Goal: Information Seeking & Learning: Learn about a topic

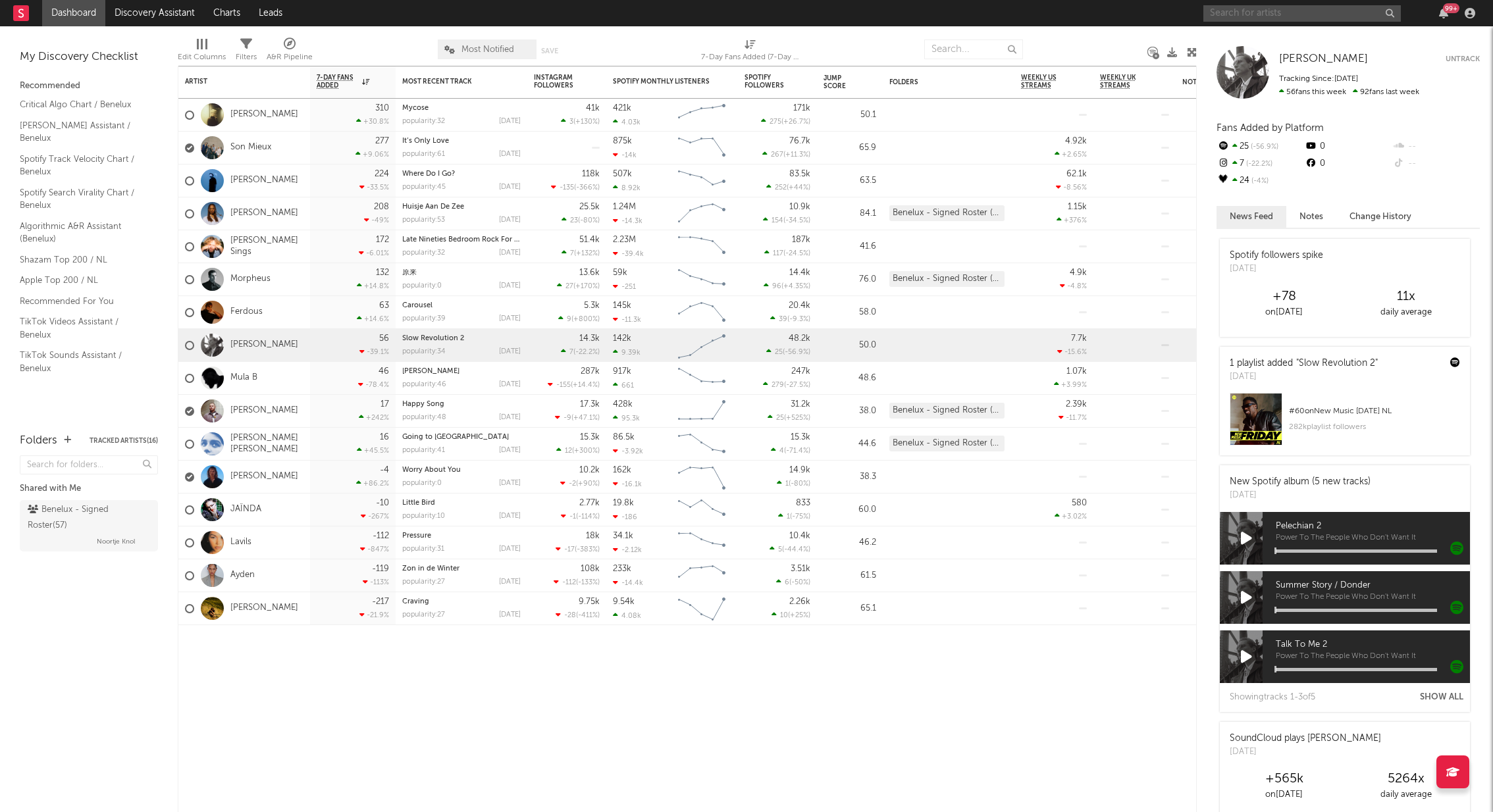
click at [1232, 12] on input "text" at bounding box center [1302, 13] width 197 height 16
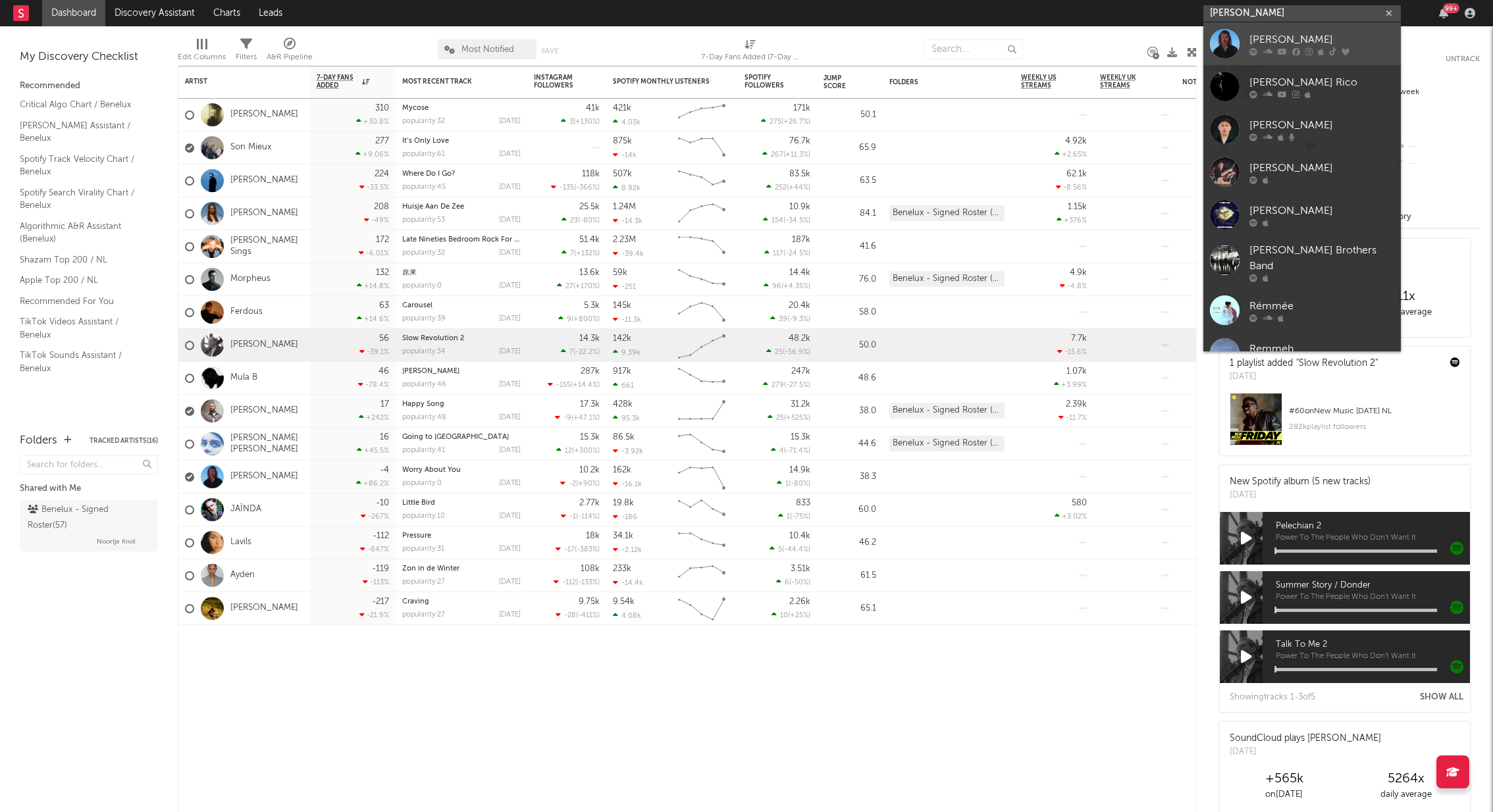
type input "[PERSON_NAME]"
click at [1284, 44] on div "[PERSON_NAME]" at bounding box center [1321, 39] width 144 height 16
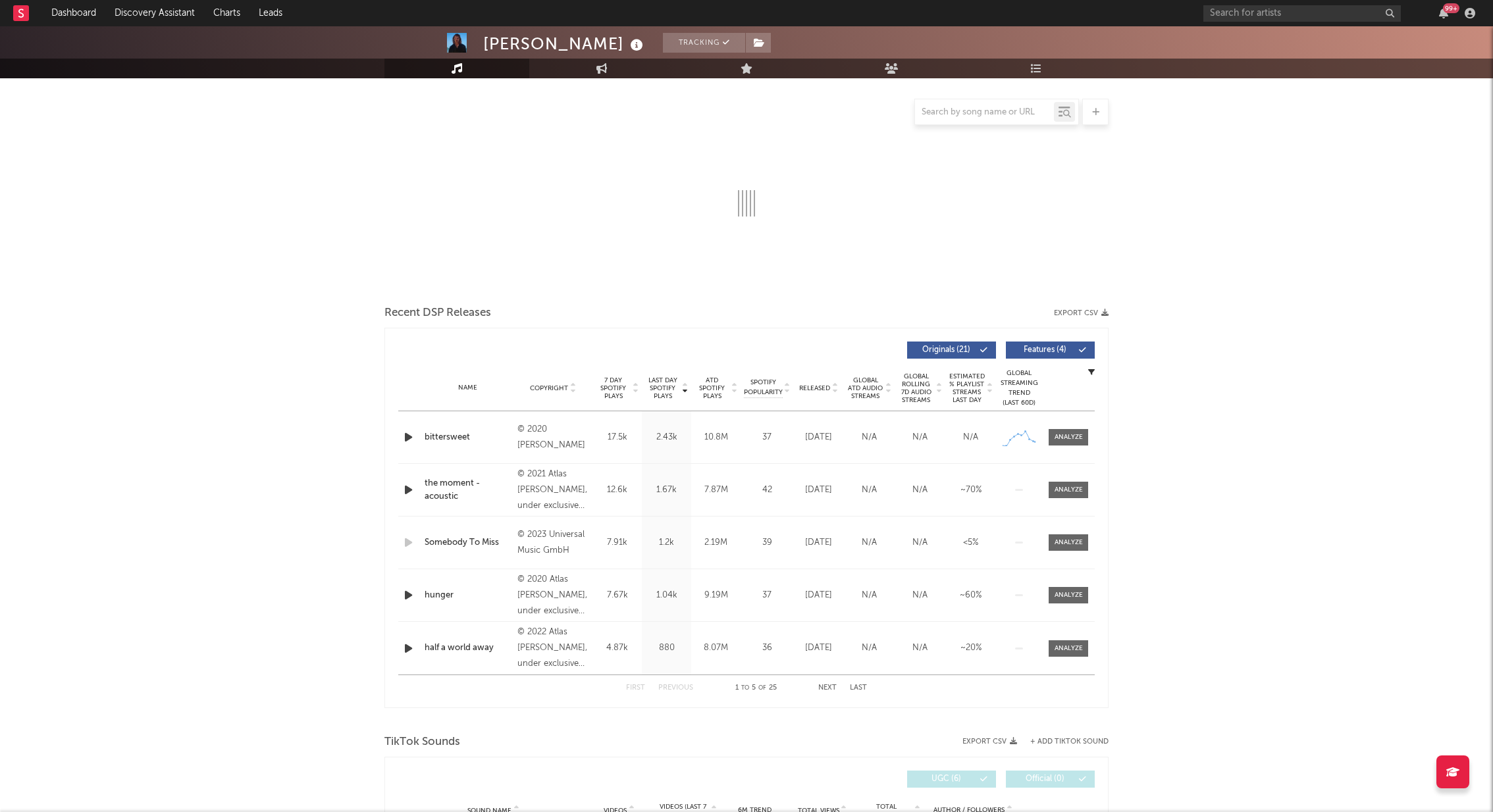
scroll to position [160, 0]
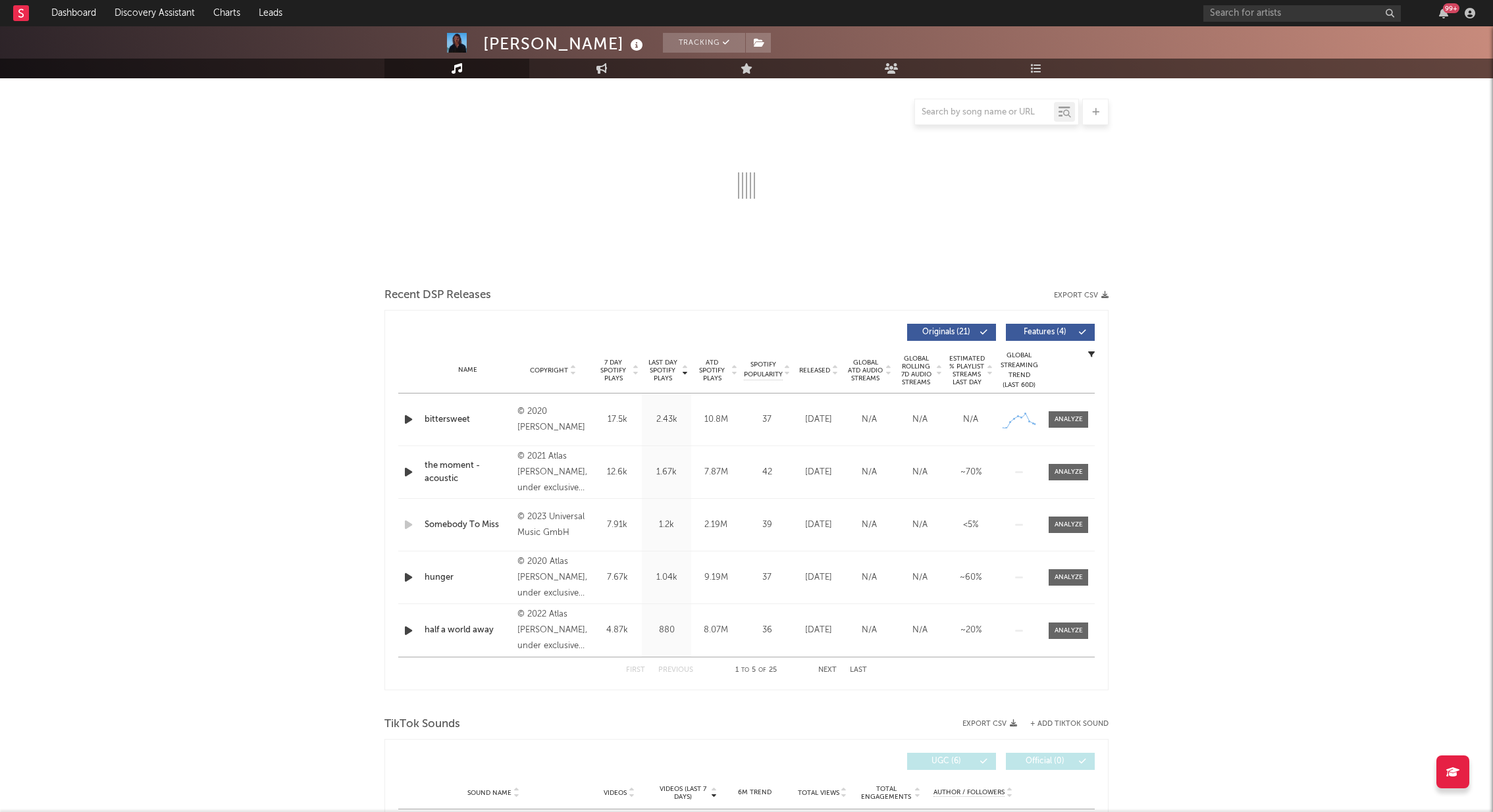
select select "6m"
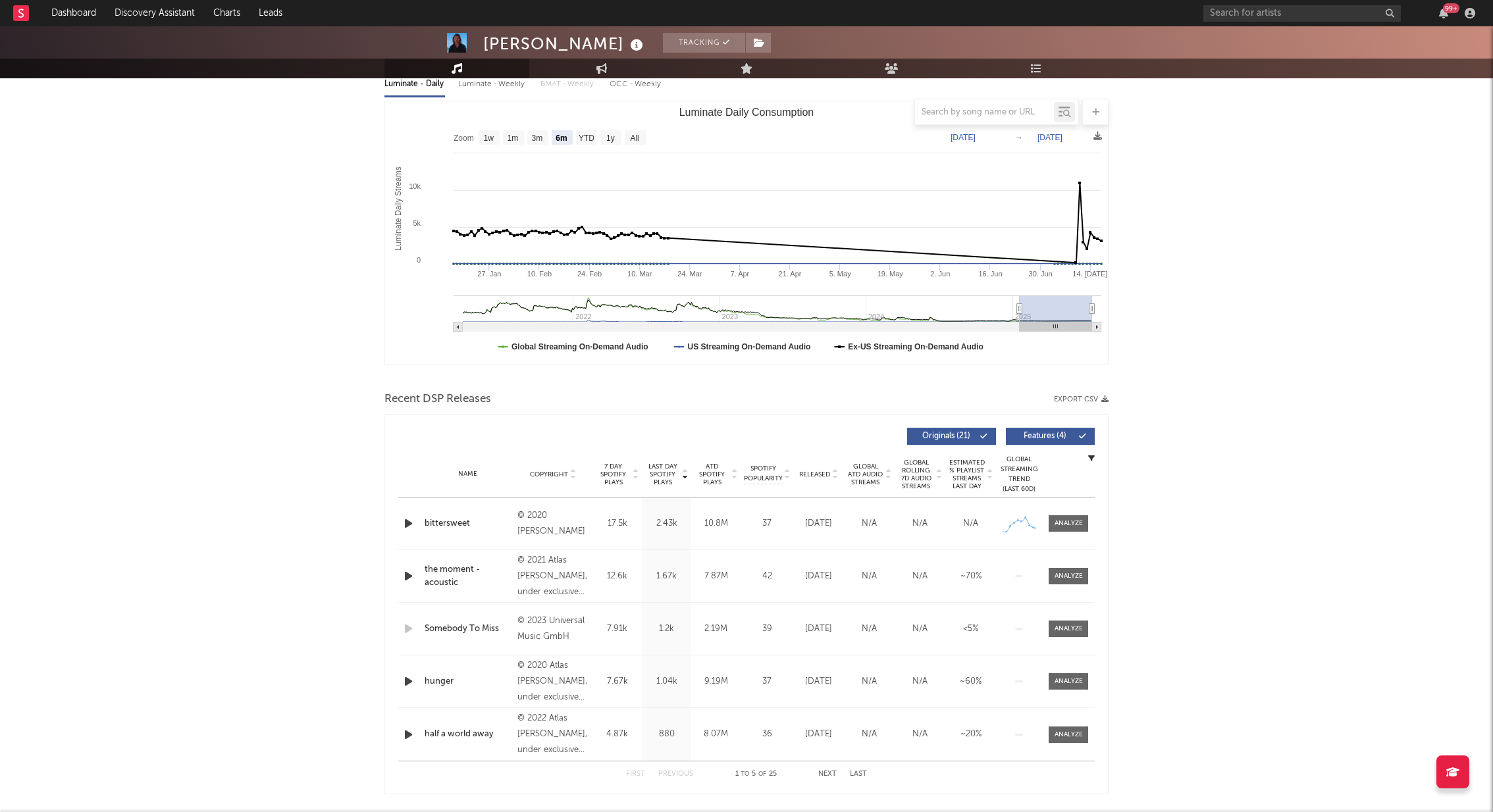
scroll to position [0, 0]
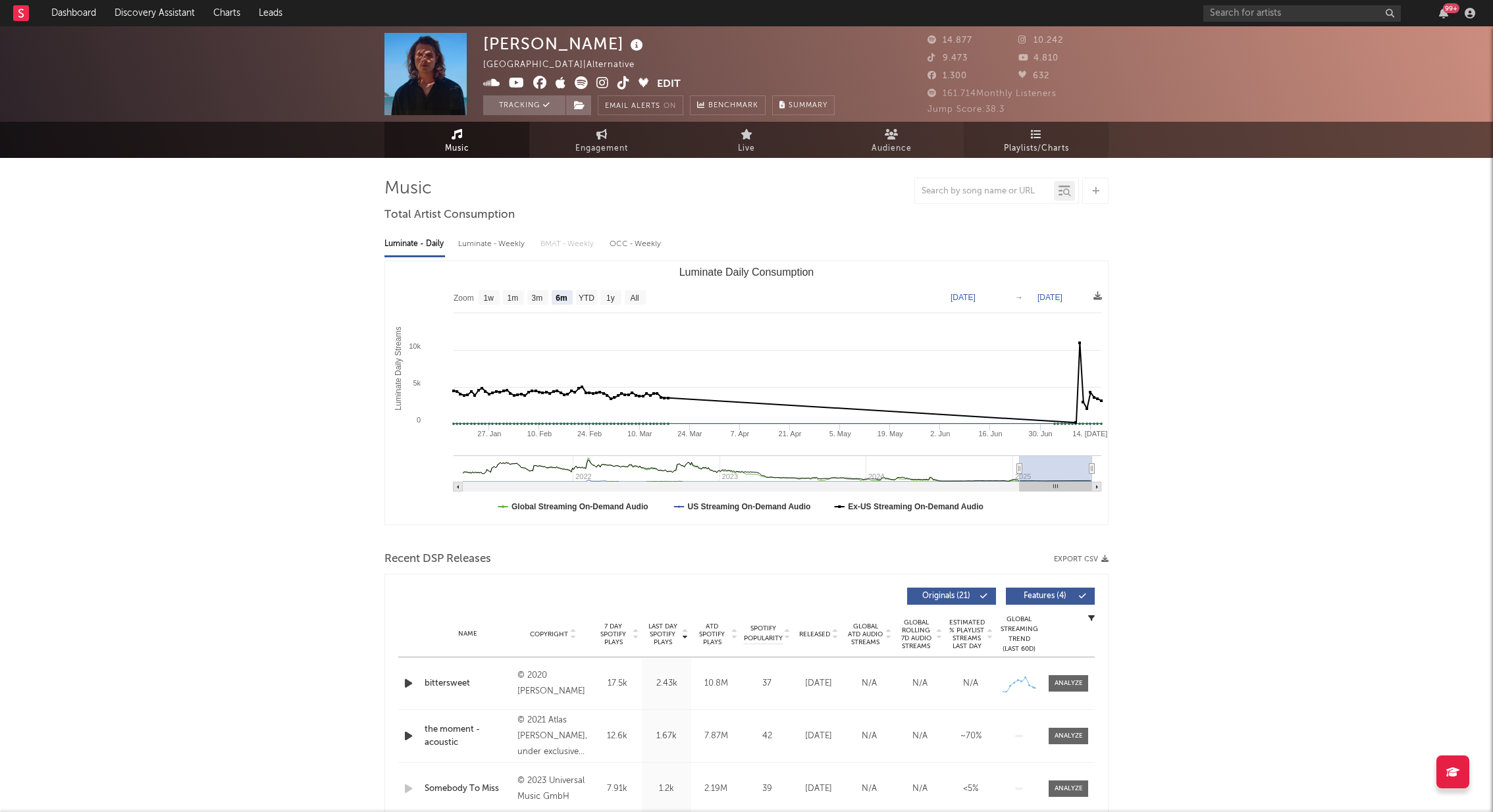
click at [1019, 144] on span "Playlists/Charts" at bounding box center [1036, 148] width 65 height 16
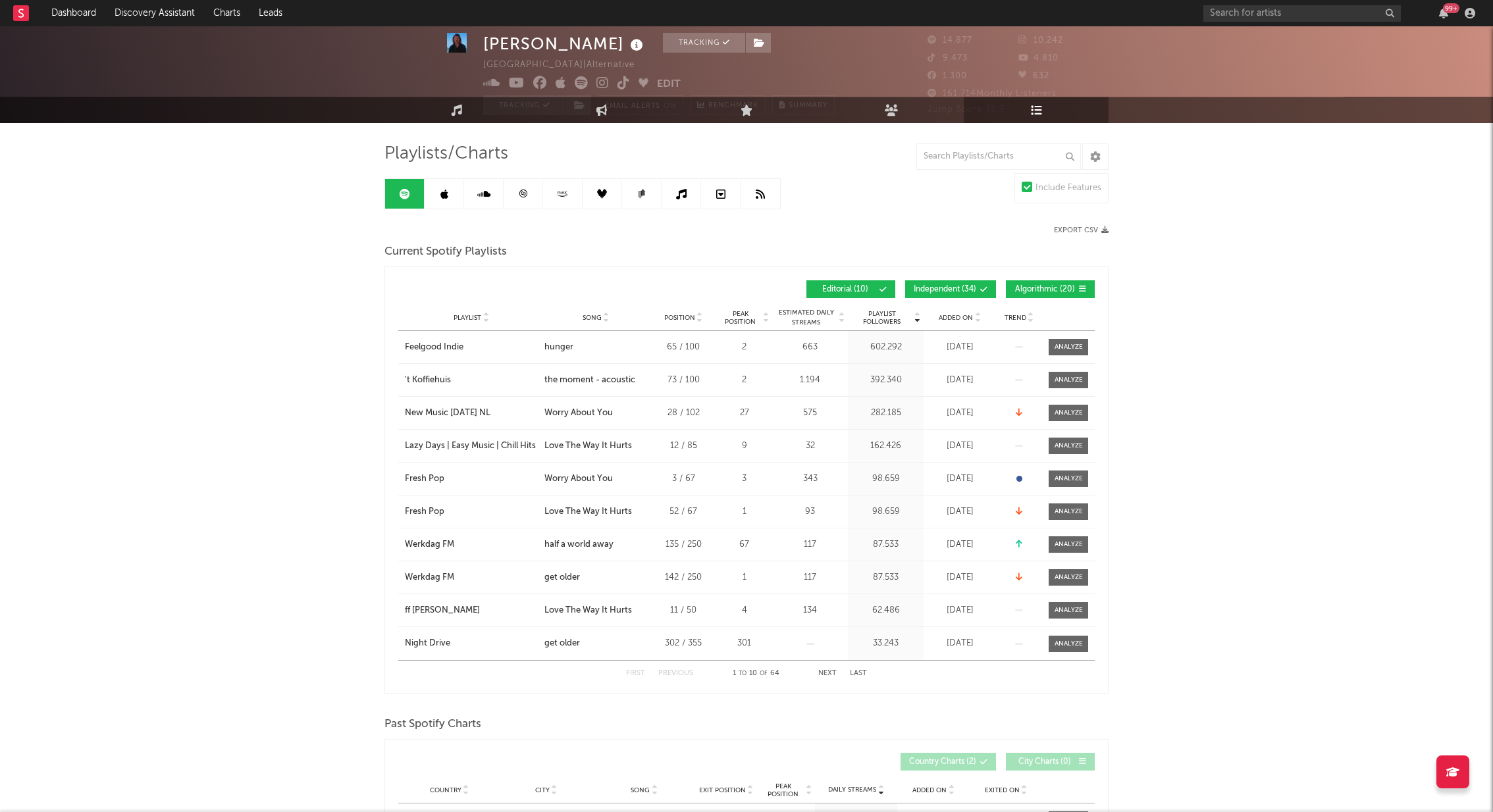
scroll to position [24, 0]
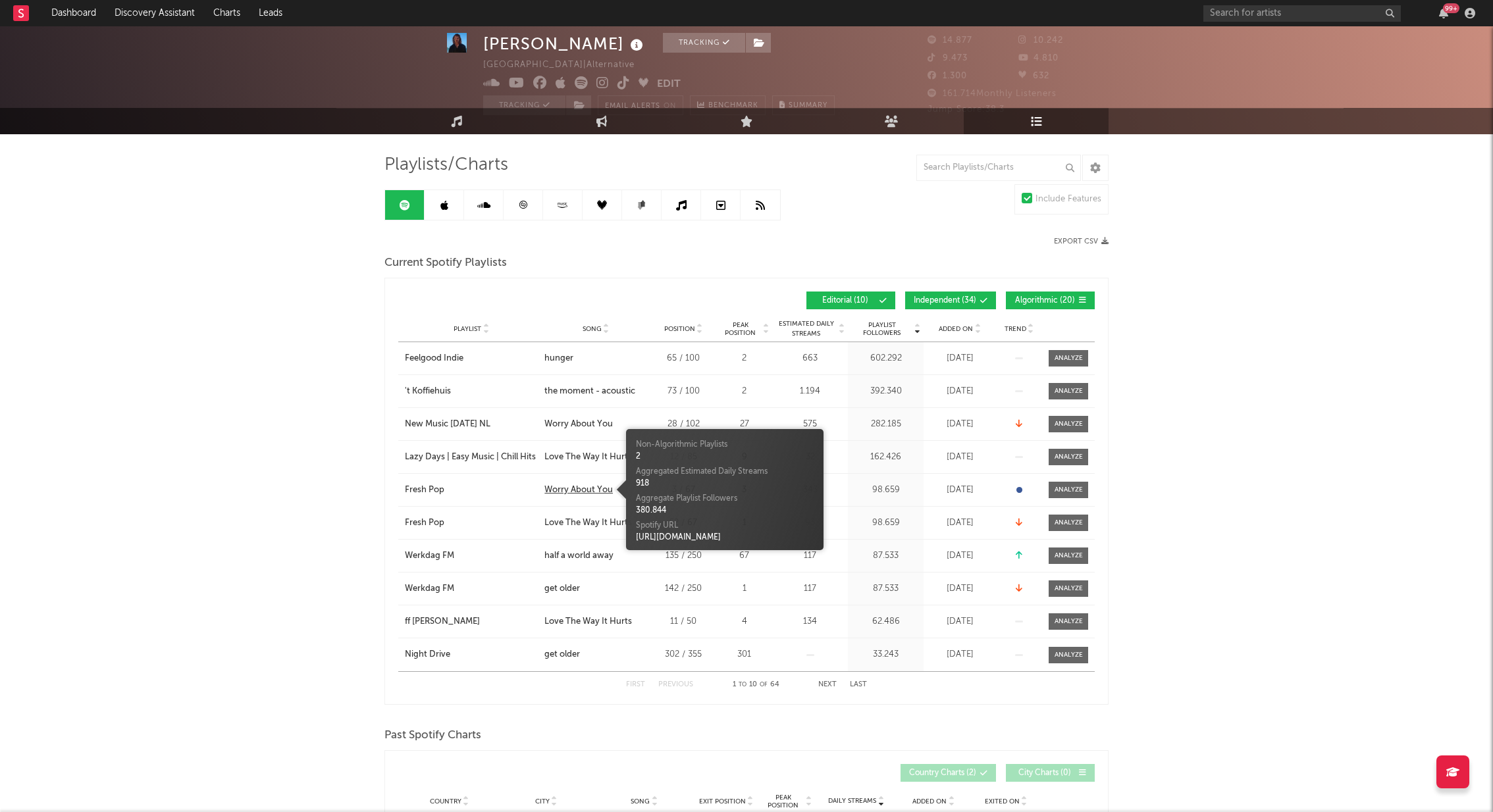
click at [582, 488] on div "Worry About You" at bounding box center [579, 490] width 69 height 13
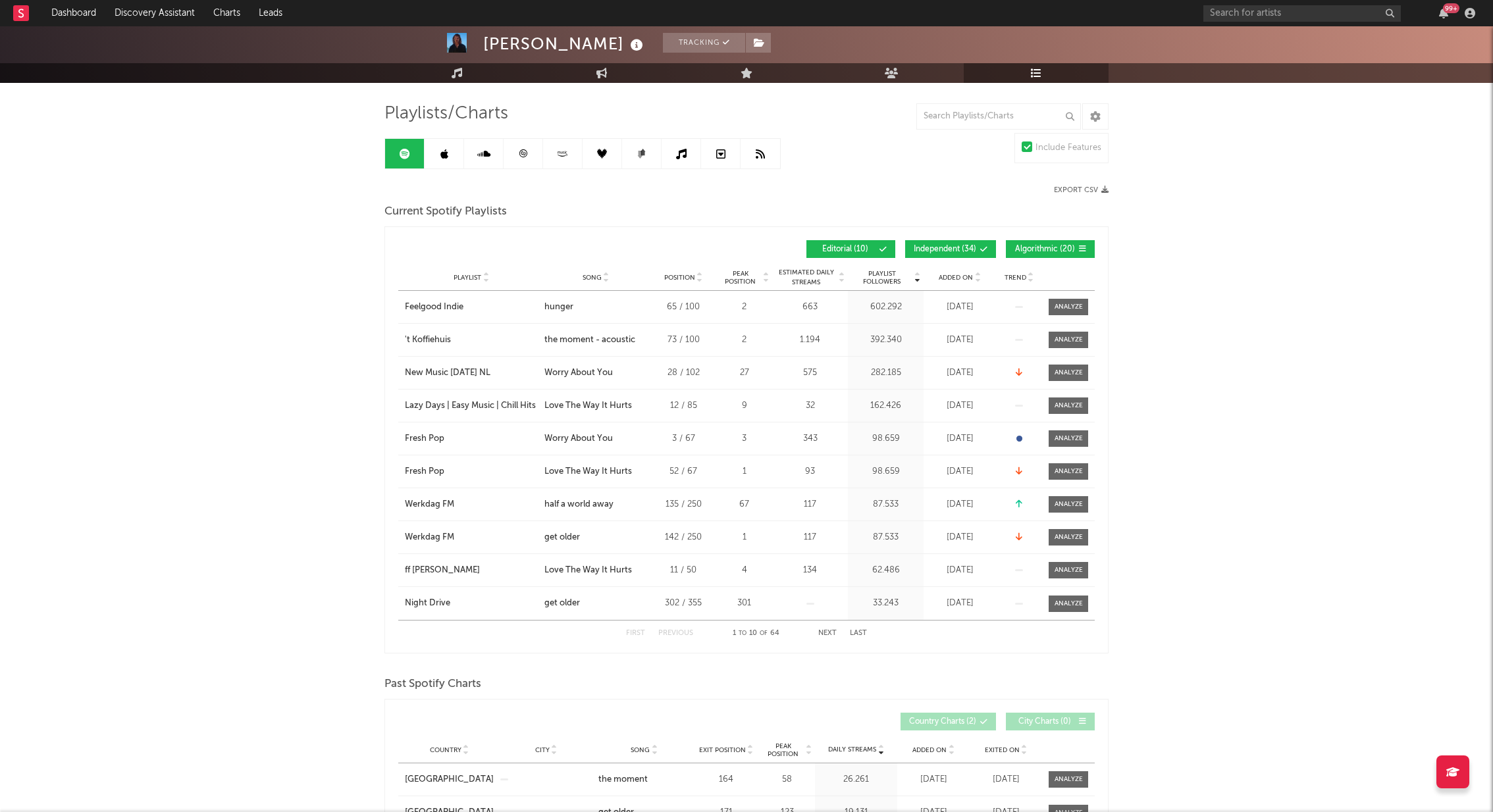
scroll to position [81, 0]
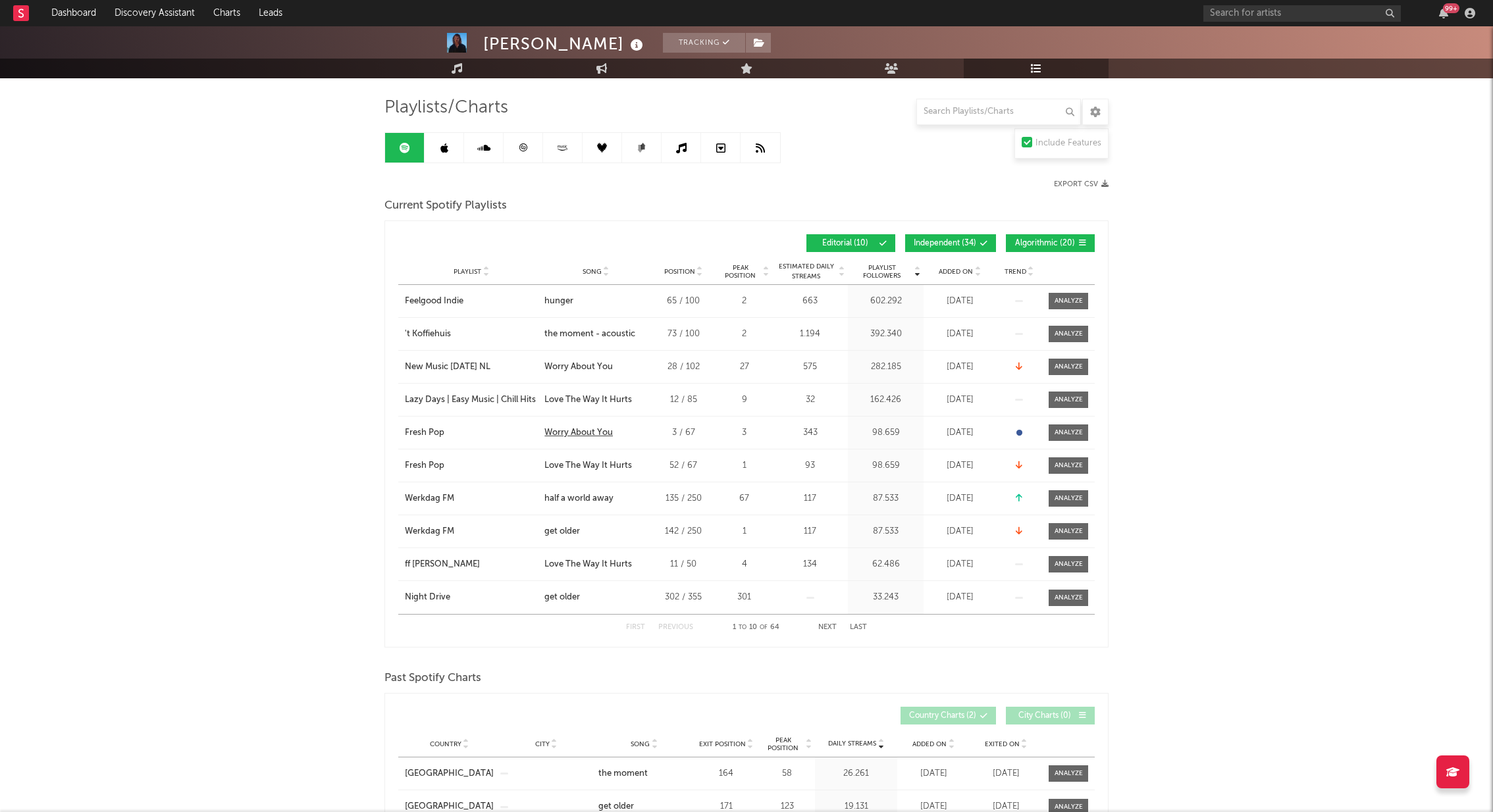
click at [592, 436] on div "Worry About You" at bounding box center [579, 433] width 69 height 13
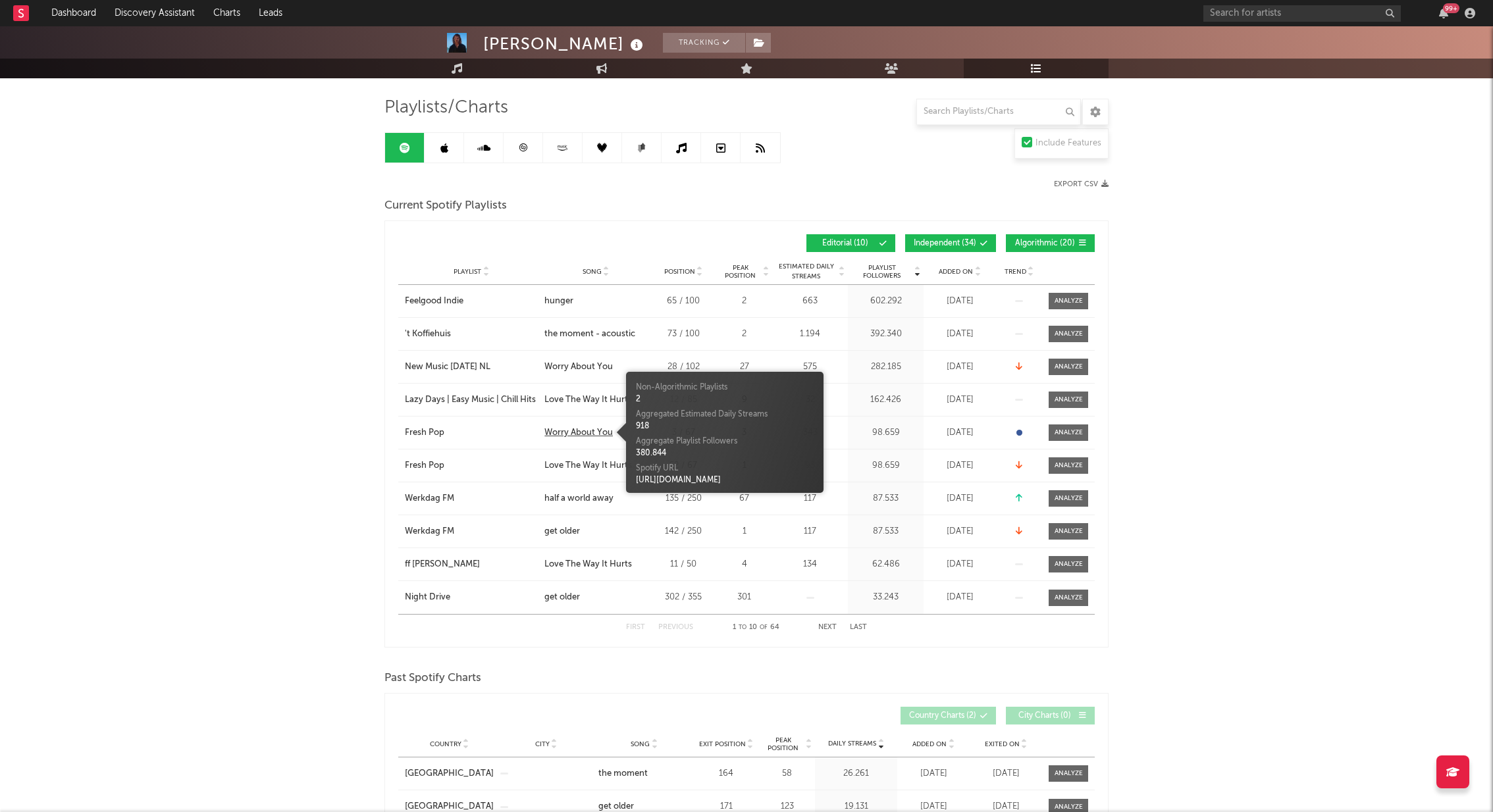
click at [583, 433] on div "Worry About You" at bounding box center [579, 433] width 69 height 13
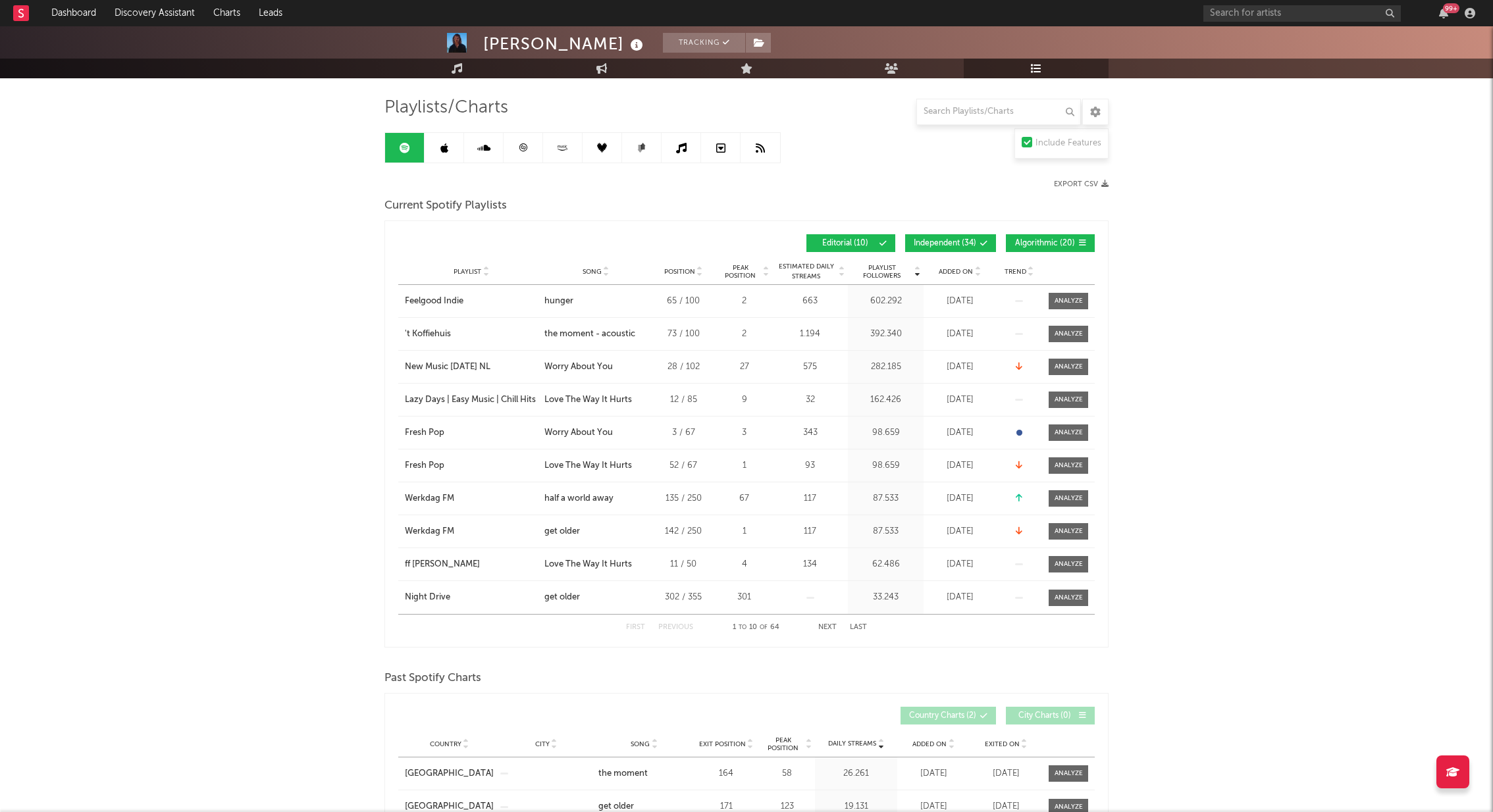
click at [957, 275] on div "Added On" at bounding box center [960, 271] width 66 height 9
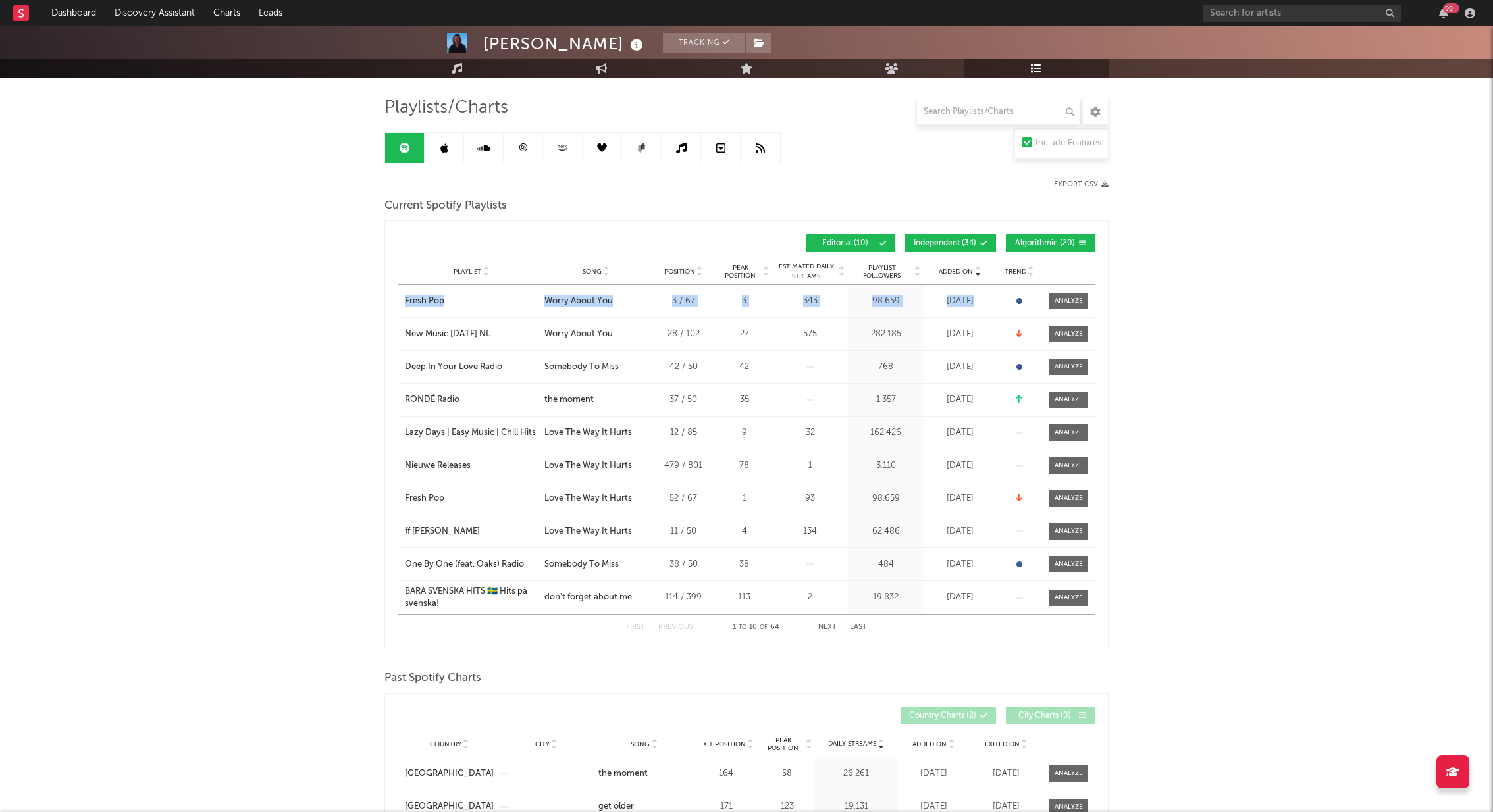
drag, startPoint x: 1141, startPoint y: 296, endPoint x: 374, endPoint y: 303, distance: 767.0
drag, startPoint x: 544, startPoint y: 301, endPoint x: 612, endPoint y: 305, distance: 68.1
click at [612, 305] on div "Song Worry About You" at bounding box center [596, 301] width 110 height 13
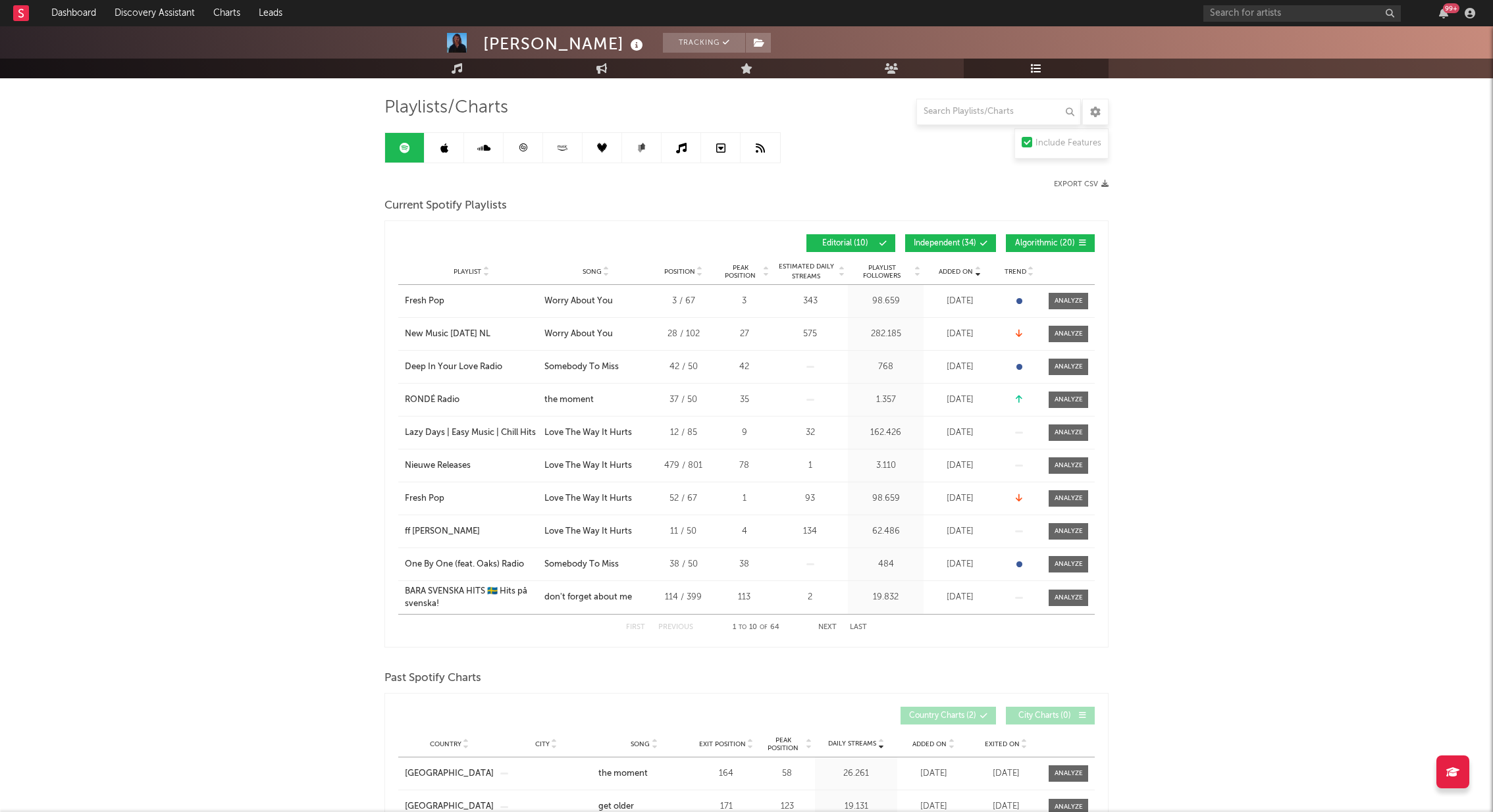
drag, startPoint x: 358, startPoint y: 208, endPoint x: 572, endPoint y: 208, distance: 214.0
click at [572, 208] on div "Current Spotify Playlists" at bounding box center [746, 206] width 724 height 23
drag, startPoint x: 603, startPoint y: 203, endPoint x: 288, endPoint y: 201, distance: 315.0
